Goal: Transaction & Acquisition: Purchase product/service

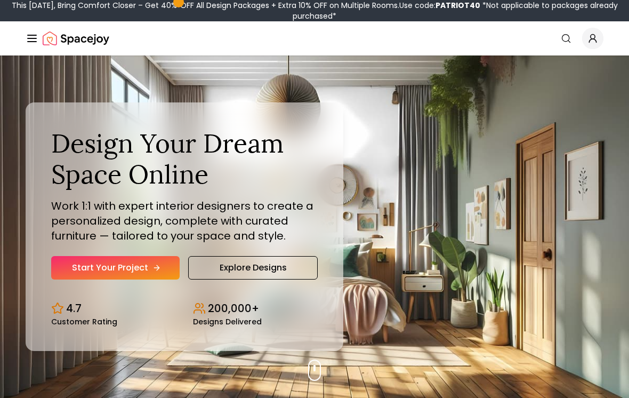
click at [162, 275] on link "Start Your Project" at bounding box center [115, 267] width 128 height 23
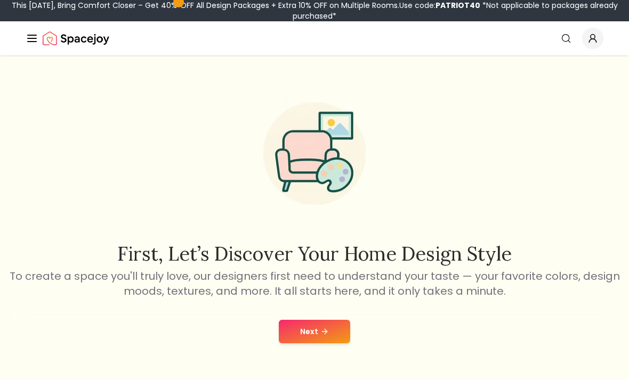
click at [333, 329] on button "Next" at bounding box center [314, 331] width 71 height 23
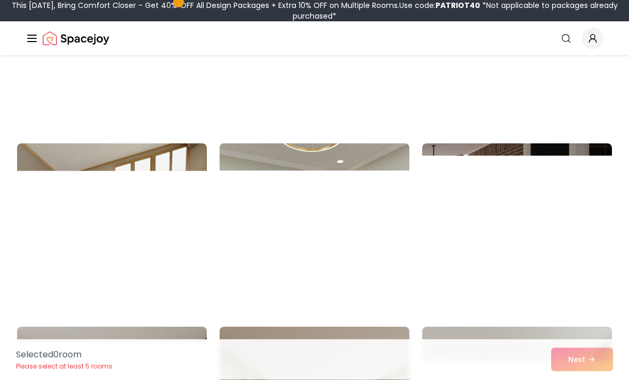
scroll to position [5319, 0]
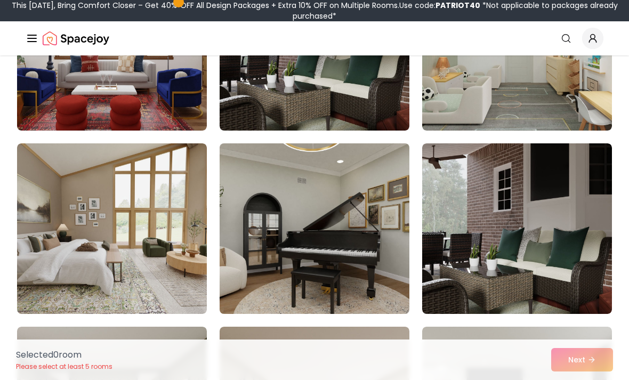
click at [312, 280] on img at bounding box center [314, 228] width 199 height 179
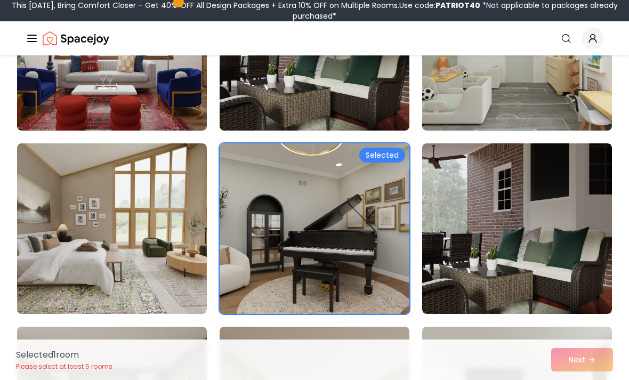
click at [581, 352] on div "Selected 1 room Please select at least 5 rooms Next" at bounding box center [314, 360] width 614 height 41
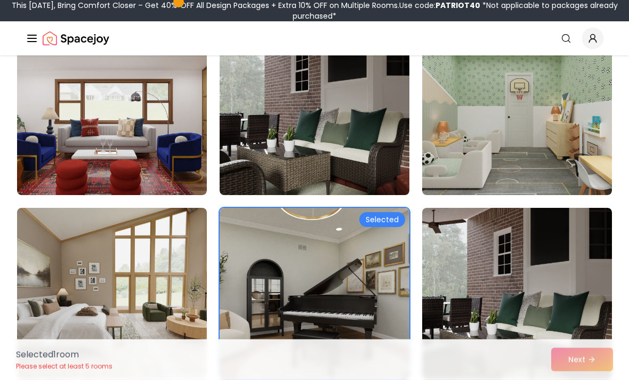
scroll to position [5255, 0]
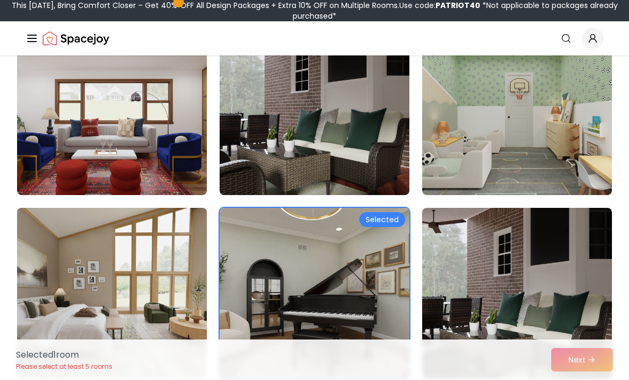
click at [130, 284] on img at bounding box center [111, 293] width 199 height 179
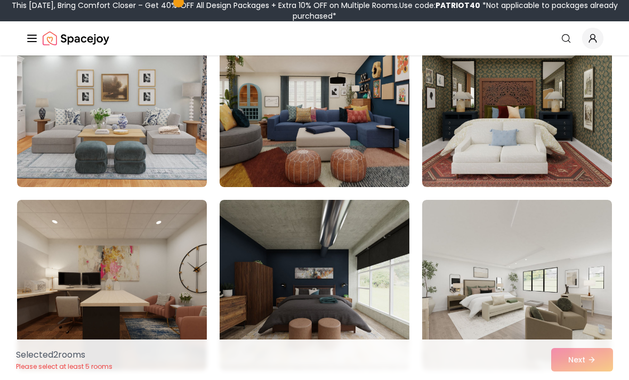
scroll to position [4895, 0]
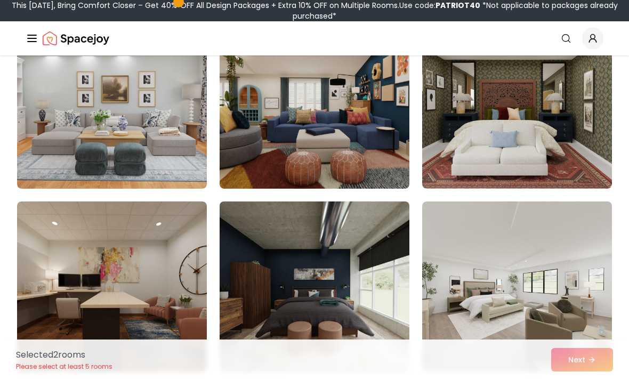
click at [344, 322] on img at bounding box center [314, 286] width 199 height 179
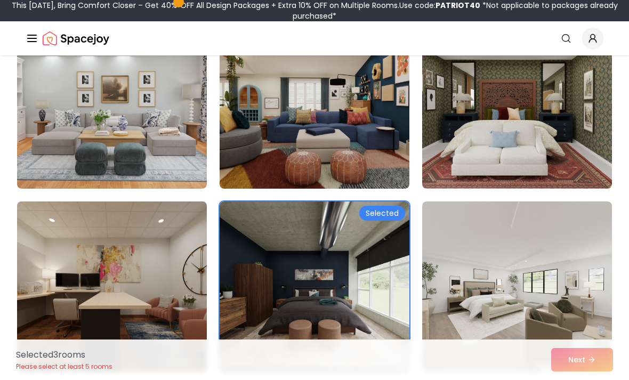
click at [176, 324] on img at bounding box center [111, 286] width 199 height 179
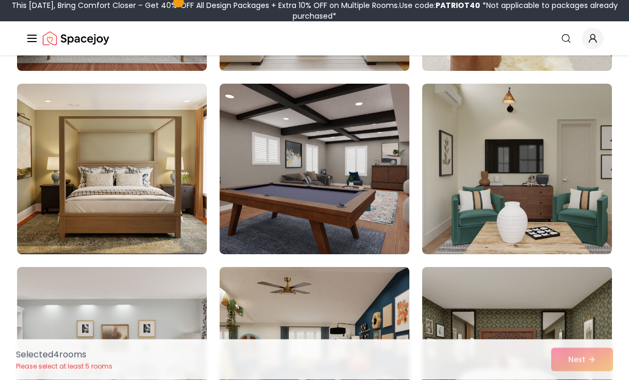
scroll to position [4644, 0]
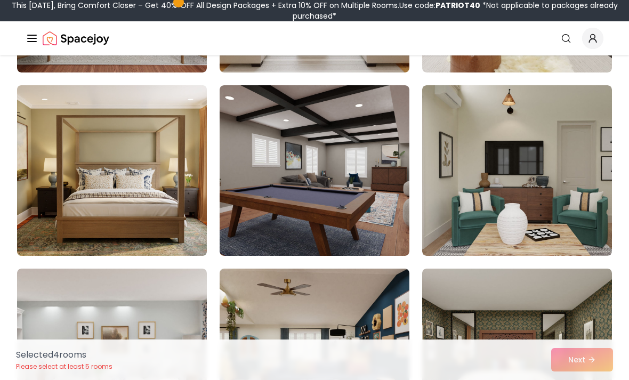
click at [147, 202] on img at bounding box center [111, 170] width 199 height 179
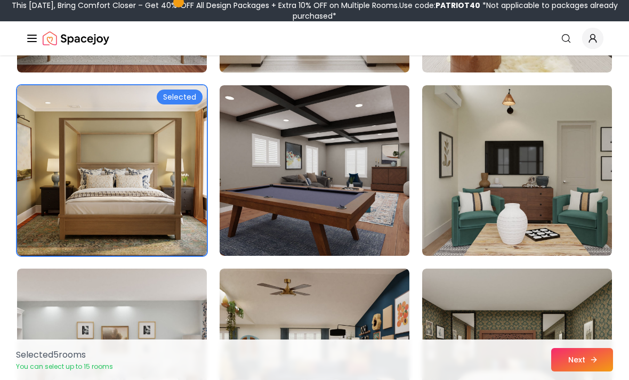
click at [583, 362] on button "Next" at bounding box center [582, 359] width 62 height 23
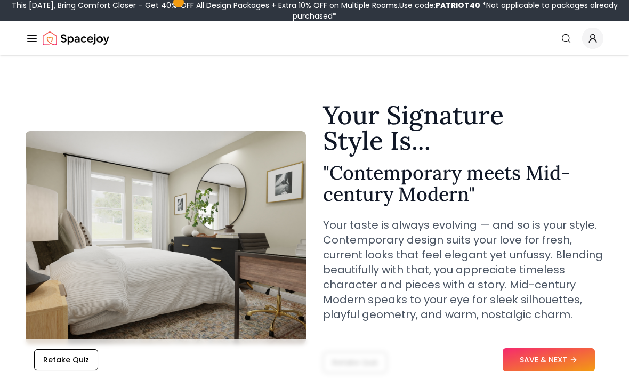
scroll to position [12, 0]
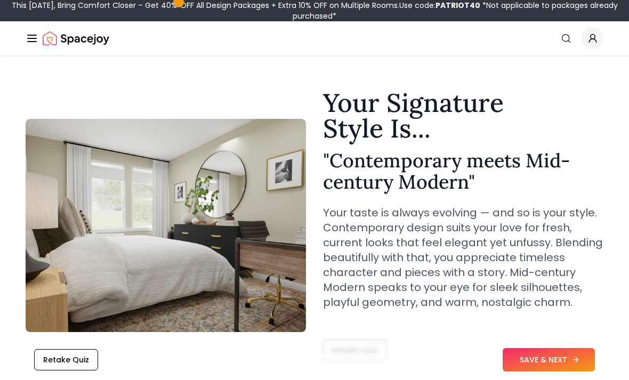
click at [555, 372] on button "SAVE & NEXT" at bounding box center [549, 359] width 92 height 23
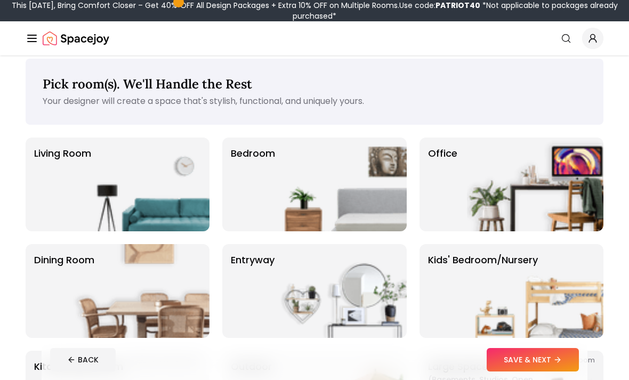
scroll to position [34, 0]
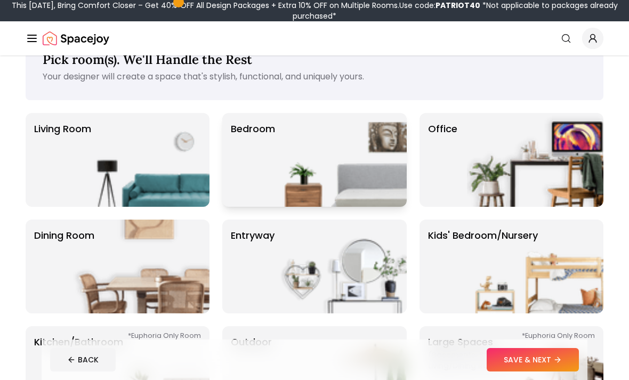
click at [350, 162] on img at bounding box center [338, 160] width 136 height 94
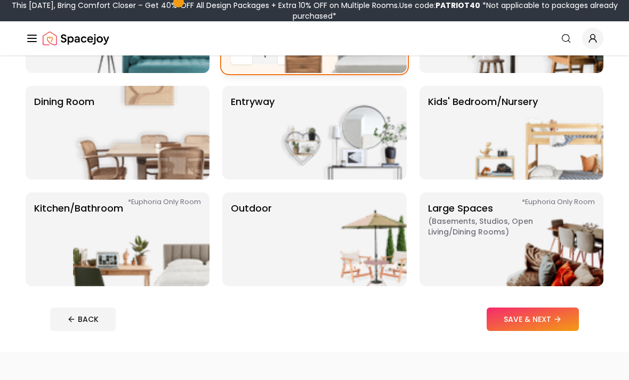
scroll to position [168, 0]
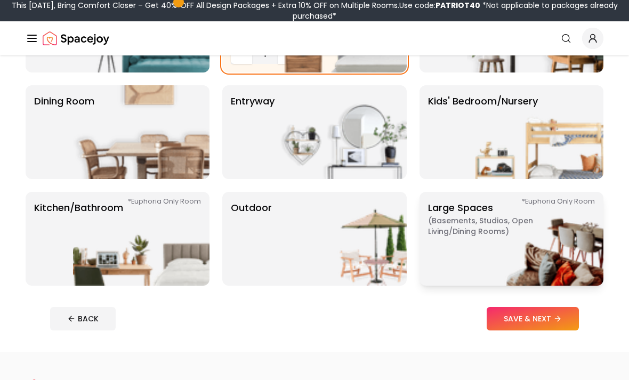
click at [572, 266] on img at bounding box center [535, 239] width 136 height 94
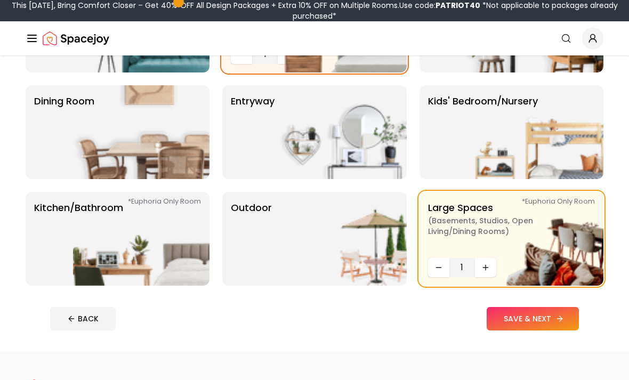
click at [539, 315] on button "SAVE & NEXT" at bounding box center [533, 318] width 92 height 23
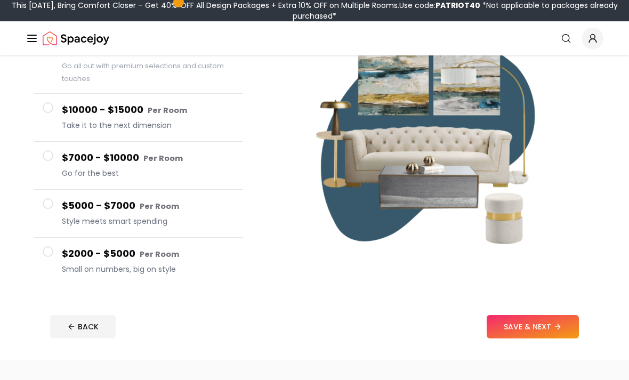
scroll to position [166, 0]
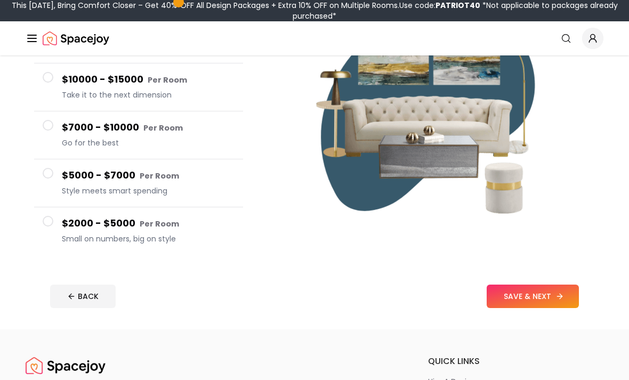
click at [559, 296] on icon at bounding box center [559, 296] width 9 height 9
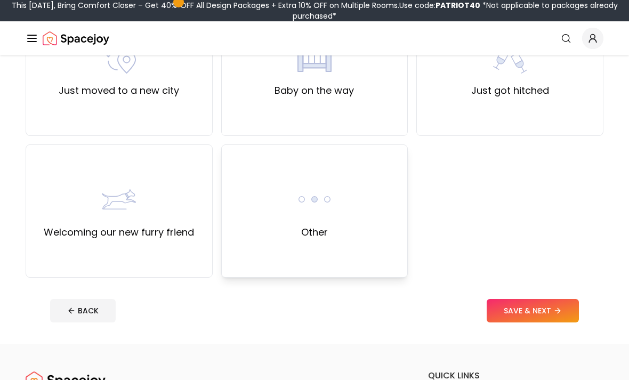
scroll to position [428, 0]
click at [334, 269] on div "Other" at bounding box center [314, 210] width 187 height 133
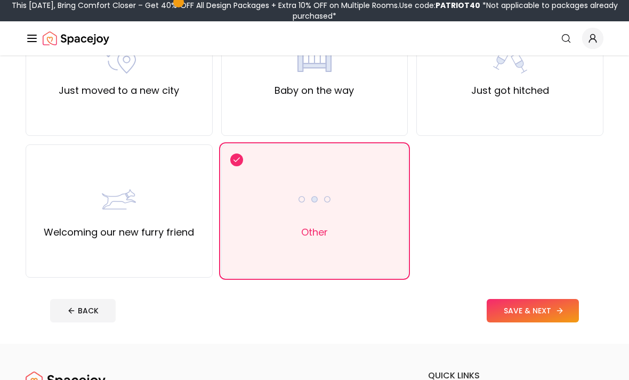
click at [518, 310] on button "SAVE & NEXT" at bounding box center [533, 310] width 92 height 23
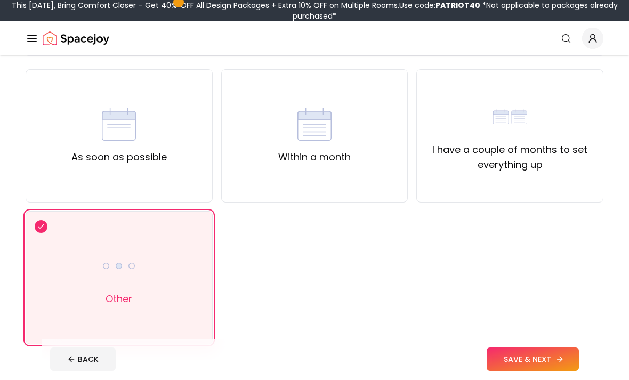
scroll to position [78, 0]
click at [542, 372] on button "SAVE & NEXT" at bounding box center [533, 359] width 92 height 23
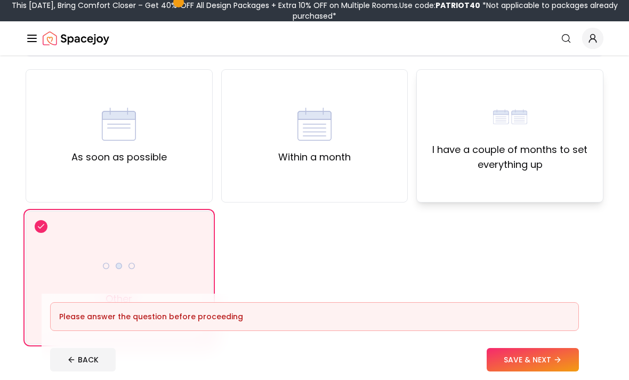
click at [520, 151] on label "I have a couple of months to set everything up" at bounding box center [509, 157] width 169 height 30
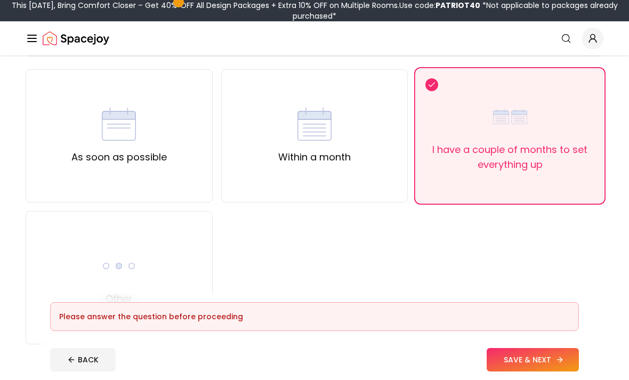
click at [528, 372] on button "SAVE & NEXT" at bounding box center [533, 359] width 92 height 23
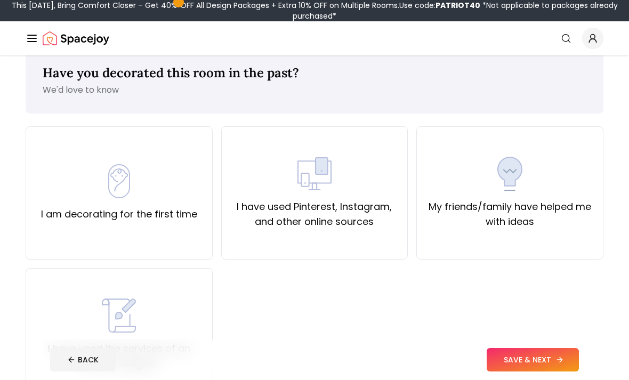
scroll to position [46, 0]
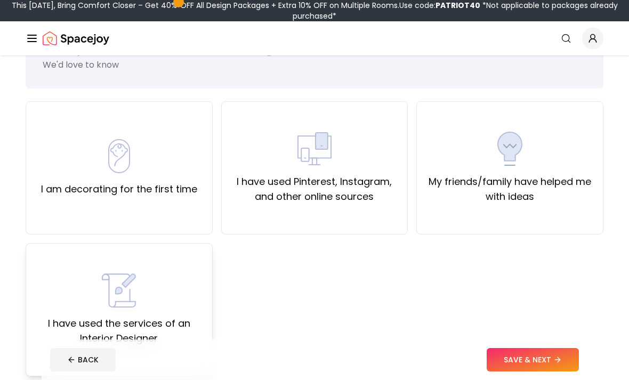
click at [152, 350] on div "I have used the services of an Interior Designer" at bounding box center [119, 309] width 187 height 133
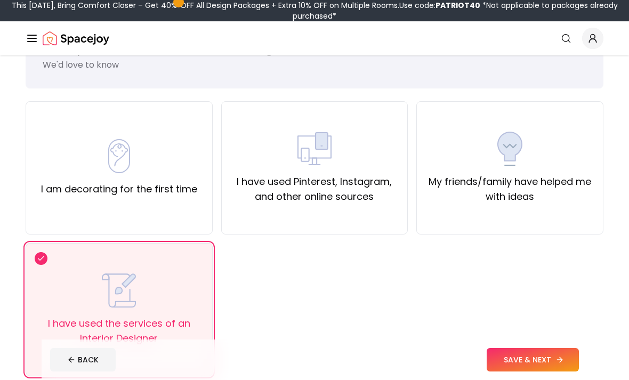
click at [539, 372] on button "SAVE & NEXT" at bounding box center [533, 359] width 92 height 23
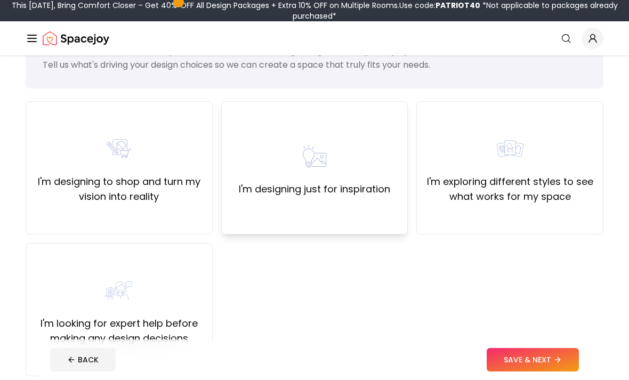
click at [324, 186] on label "I'm designing just for inspiration" at bounding box center [314, 189] width 151 height 15
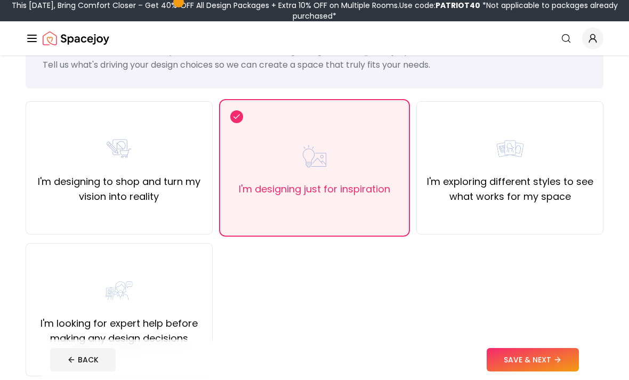
click at [561, 380] on footer "BACK SAVE & NEXT" at bounding box center [315, 360] width 546 height 41
click at [561, 364] on icon at bounding box center [559, 360] width 9 height 9
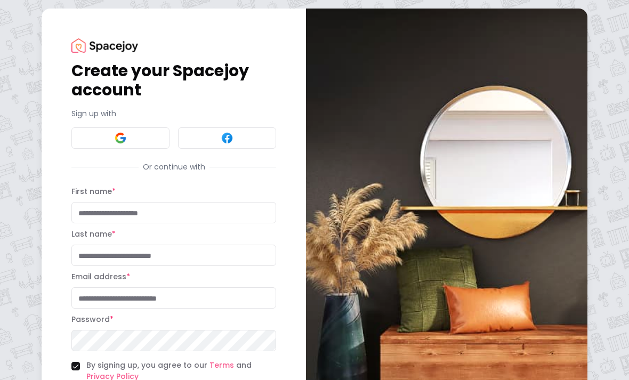
scroll to position [80, 0]
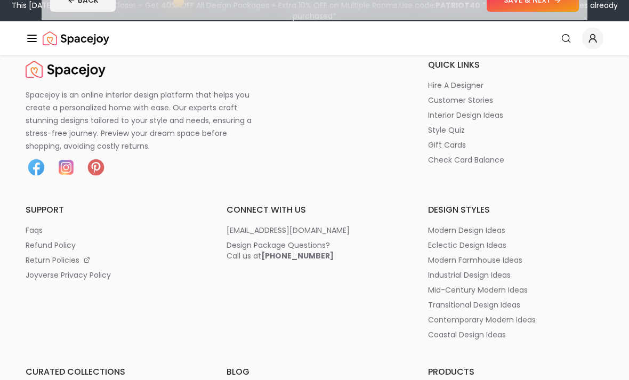
scroll to position [200, 0]
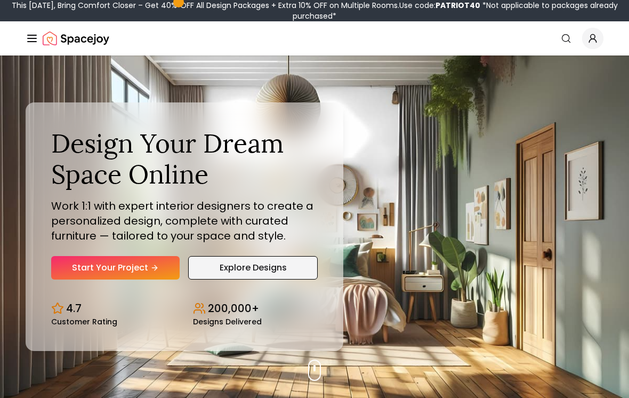
click at [218, 272] on link "Explore Designs" at bounding box center [253, 267] width 130 height 23
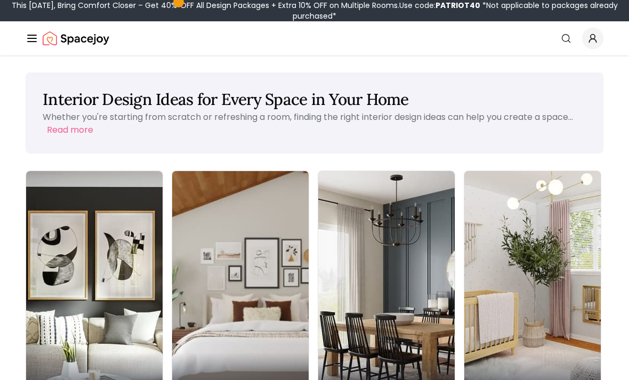
click at [180, 257] on img at bounding box center [240, 291] width 143 height 253
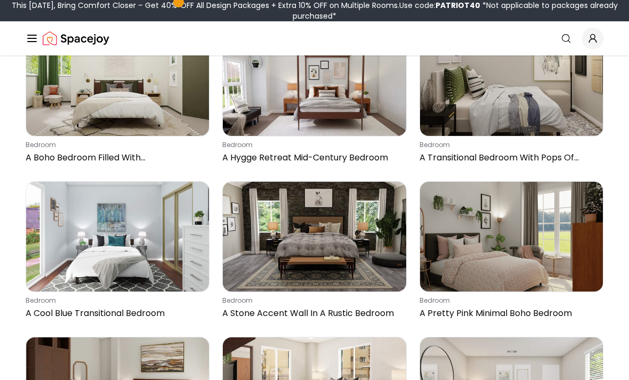
scroll to position [9751, 0]
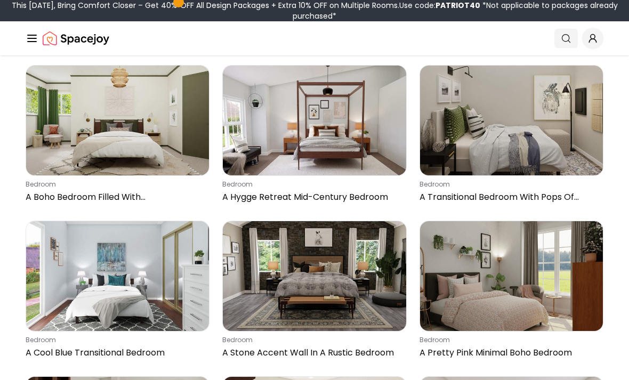
click at [562, 38] on circle "Global" at bounding box center [565, 38] width 7 height 7
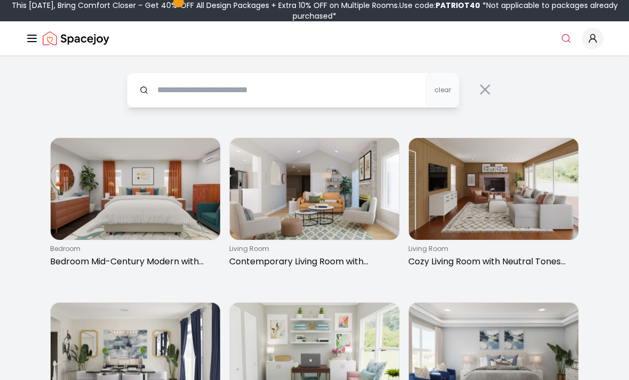
click at [391, 87] on input "text" at bounding box center [293, 89] width 333 height 35
type input "******"
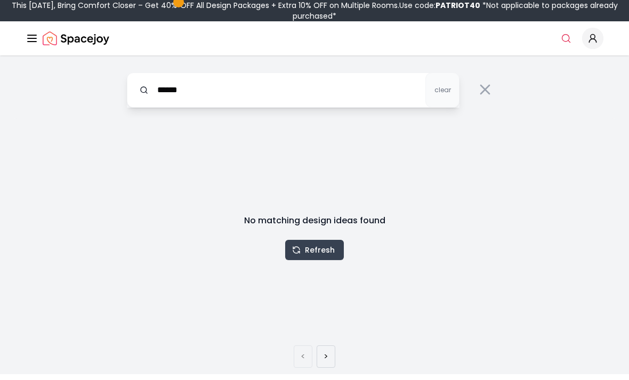
click at [341, 241] on button "Refresh" at bounding box center [314, 250] width 59 height 20
